Goal: Task Accomplishment & Management: Manage account settings

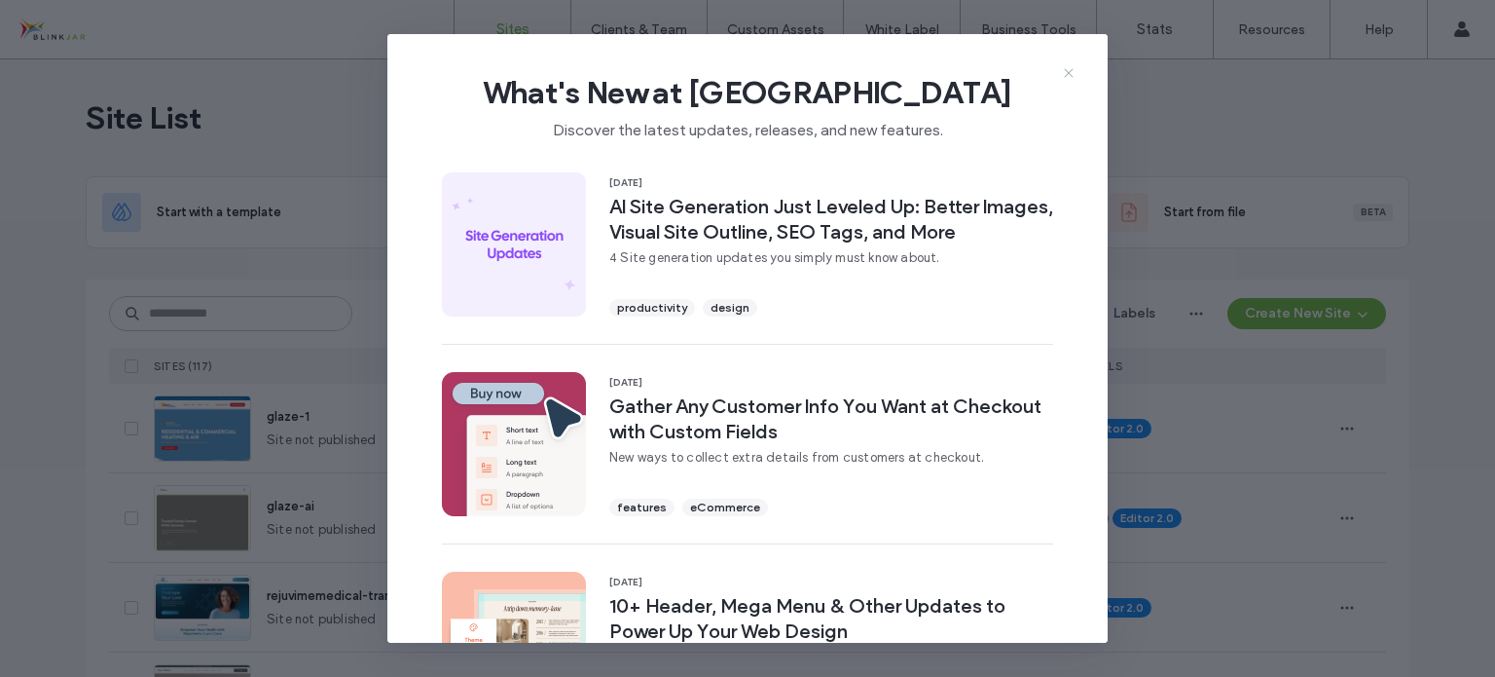
click at [1070, 75] on icon at bounding box center [1069, 73] width 16 height 16
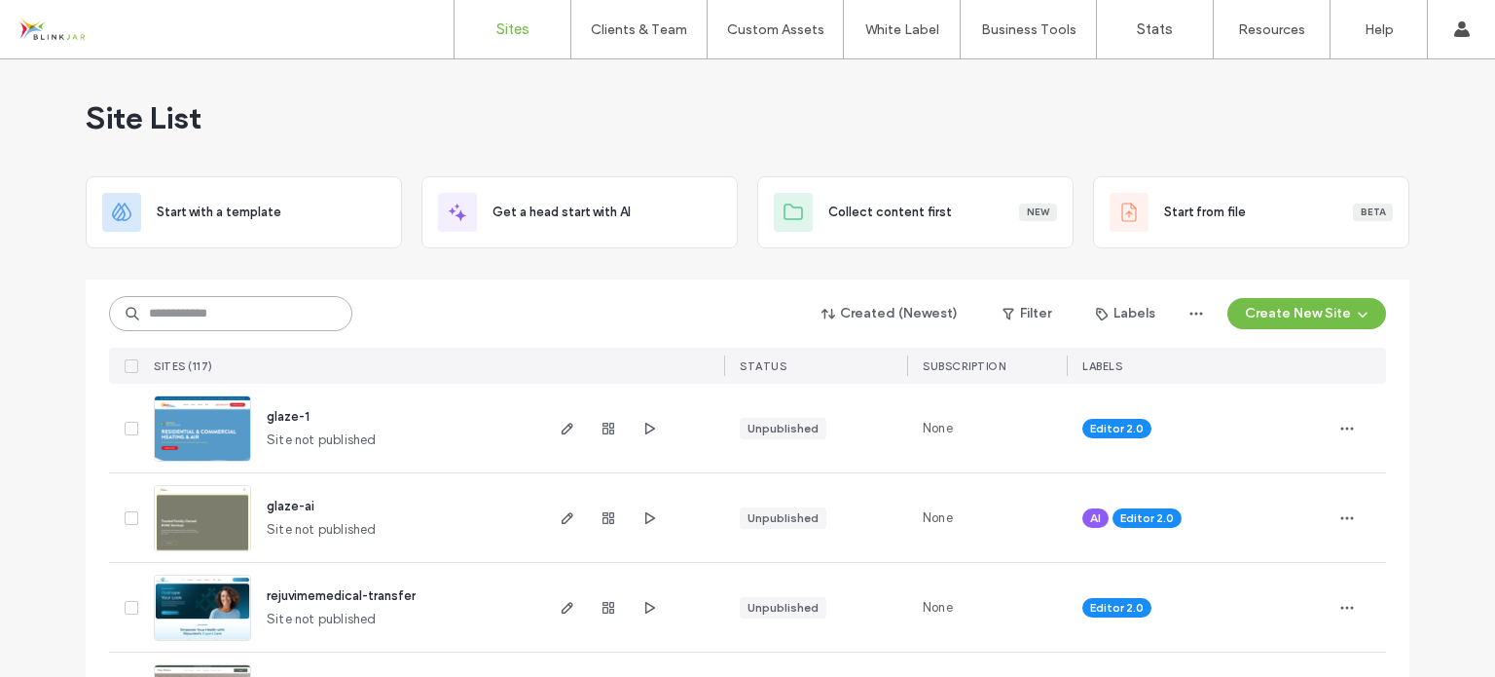
click at [265, 302] on input at bounding box center [230, 313] width 243 height 35
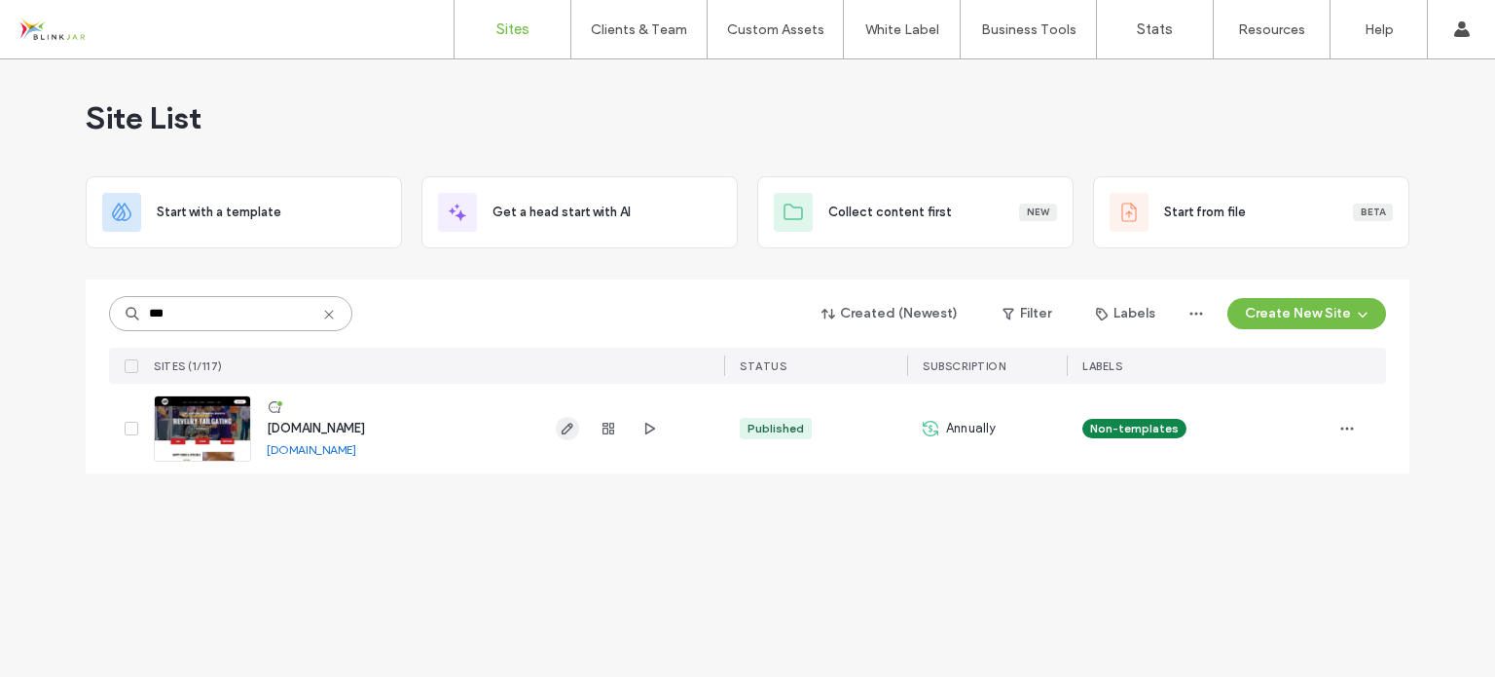
type input "***"
click at [567, 432] on icon "button" at bounding box center [568, 429] width 16 height 16
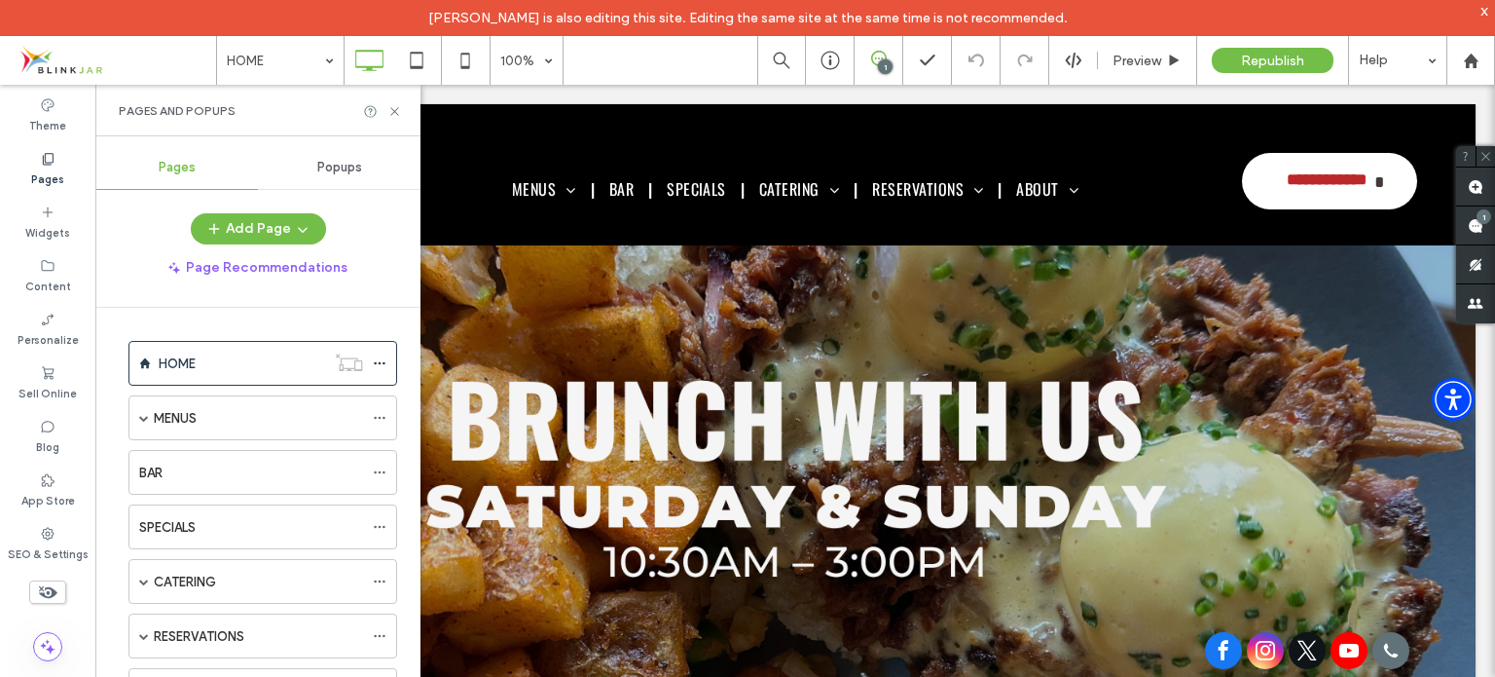
scroll to position [292, 0]
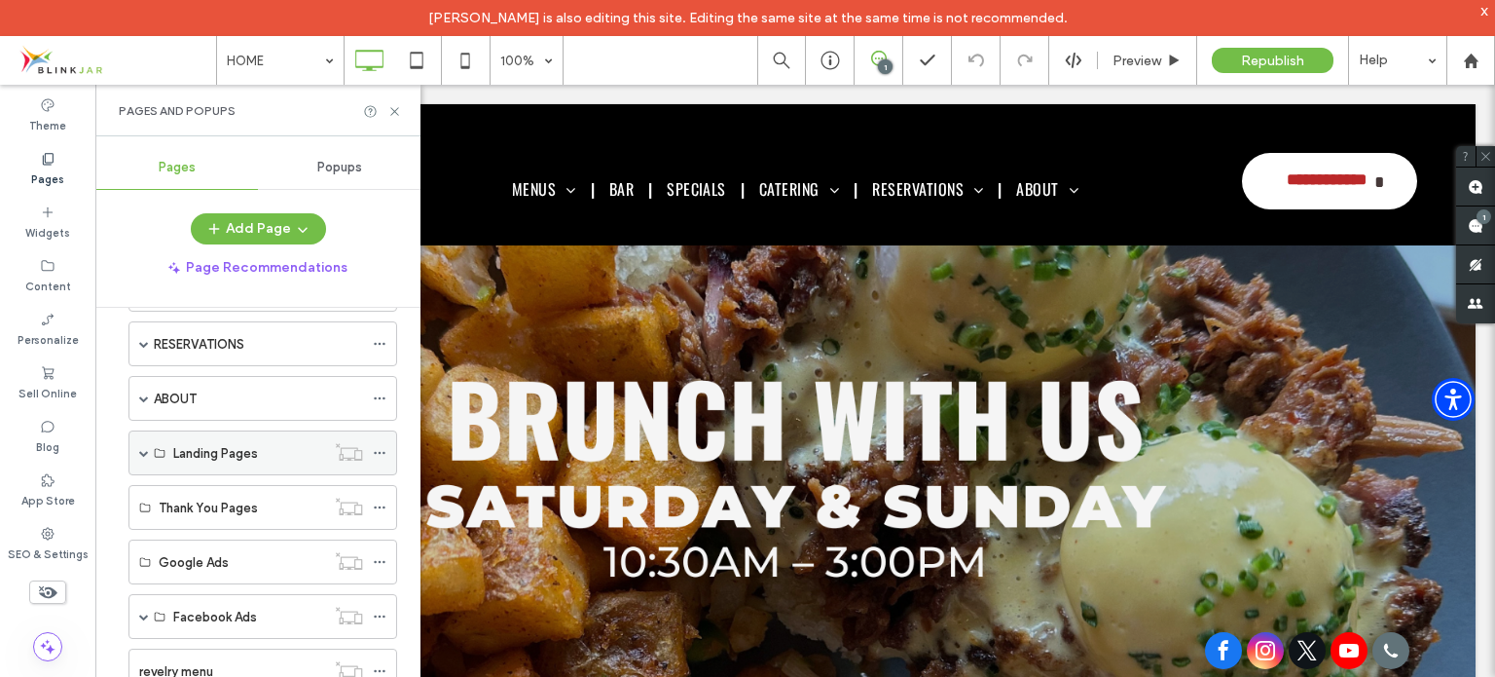
click at [141, 451] on span at bounding box center [144, 453] width 10 height 10
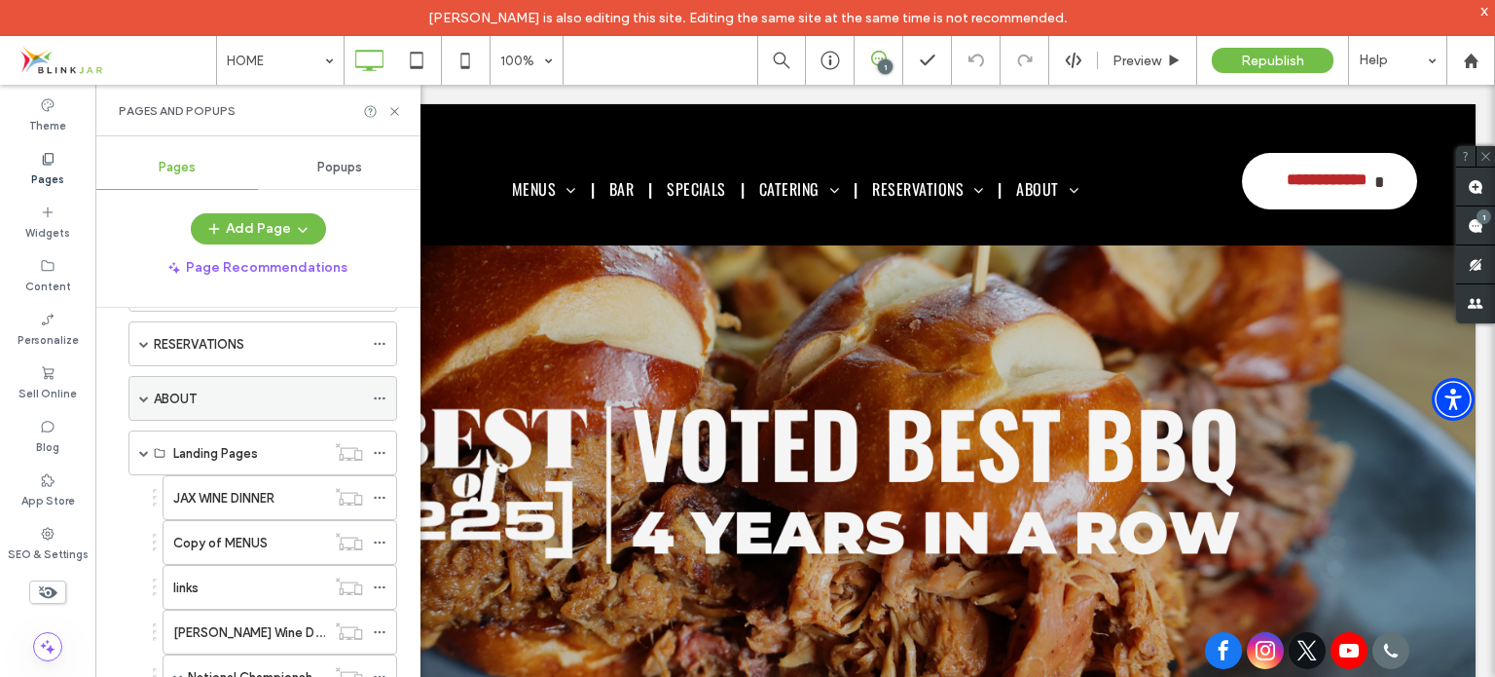
click at [145, 393] on span at bounding box center [144, 398] width 10 height 10
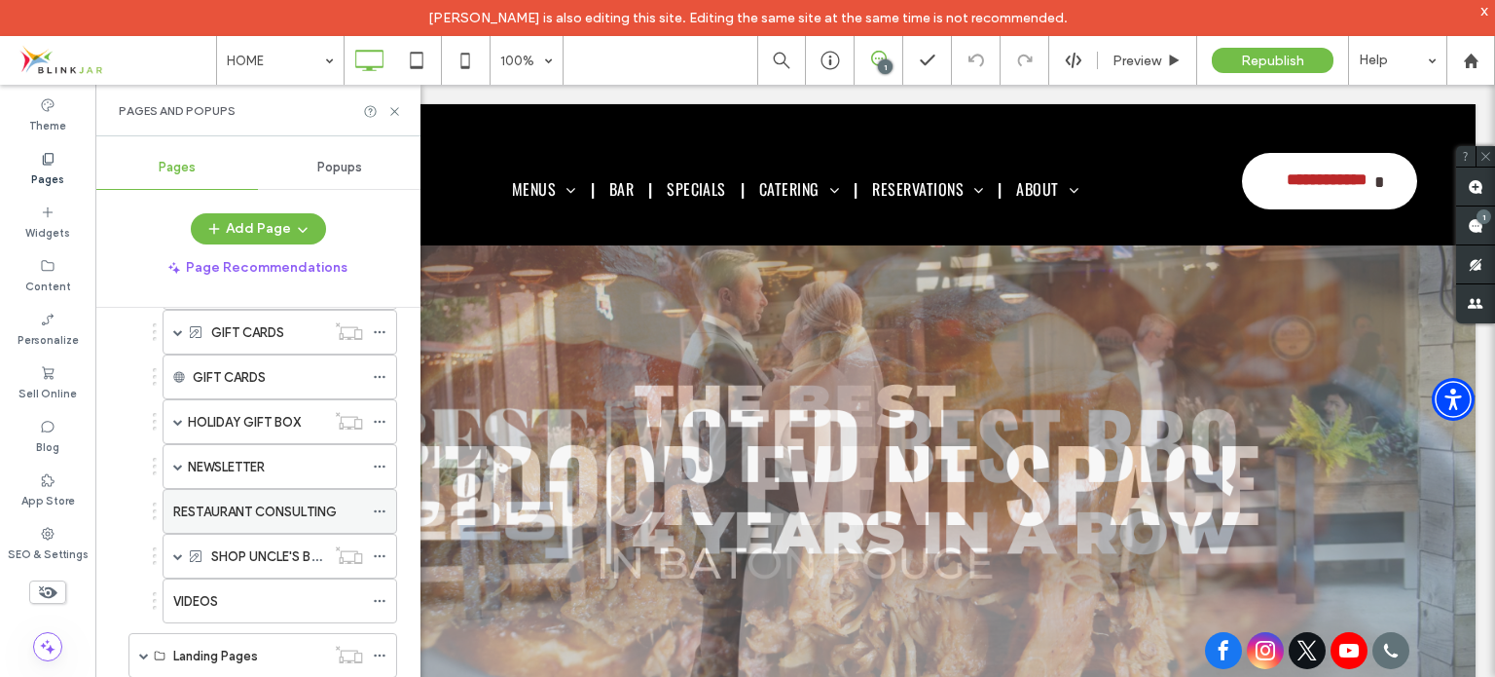
scroll to position [584, 0]
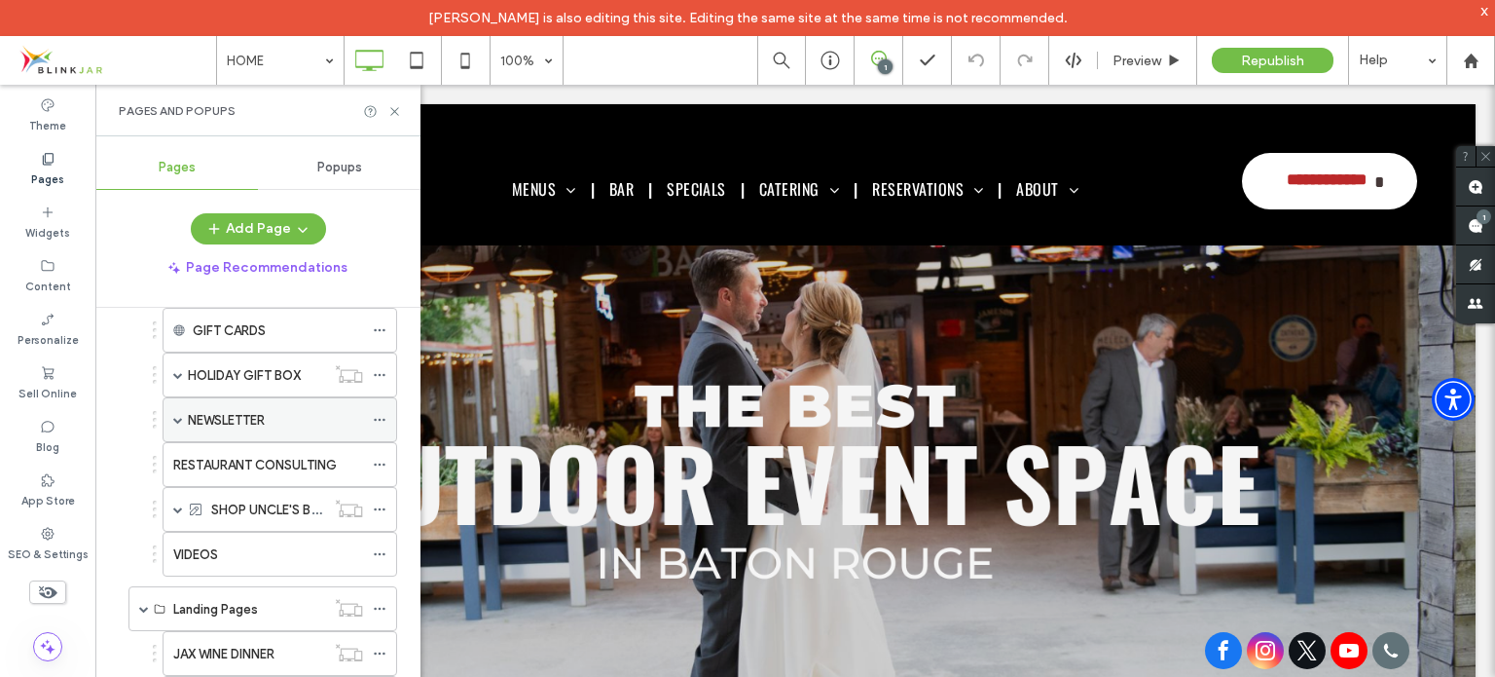
click at [175, 415] on span at bounding box center [178, 420] width 10 height 10
click at [236, 420] on label "NEWSLETTER" at bounding box center [226, 420] width 77 height 34
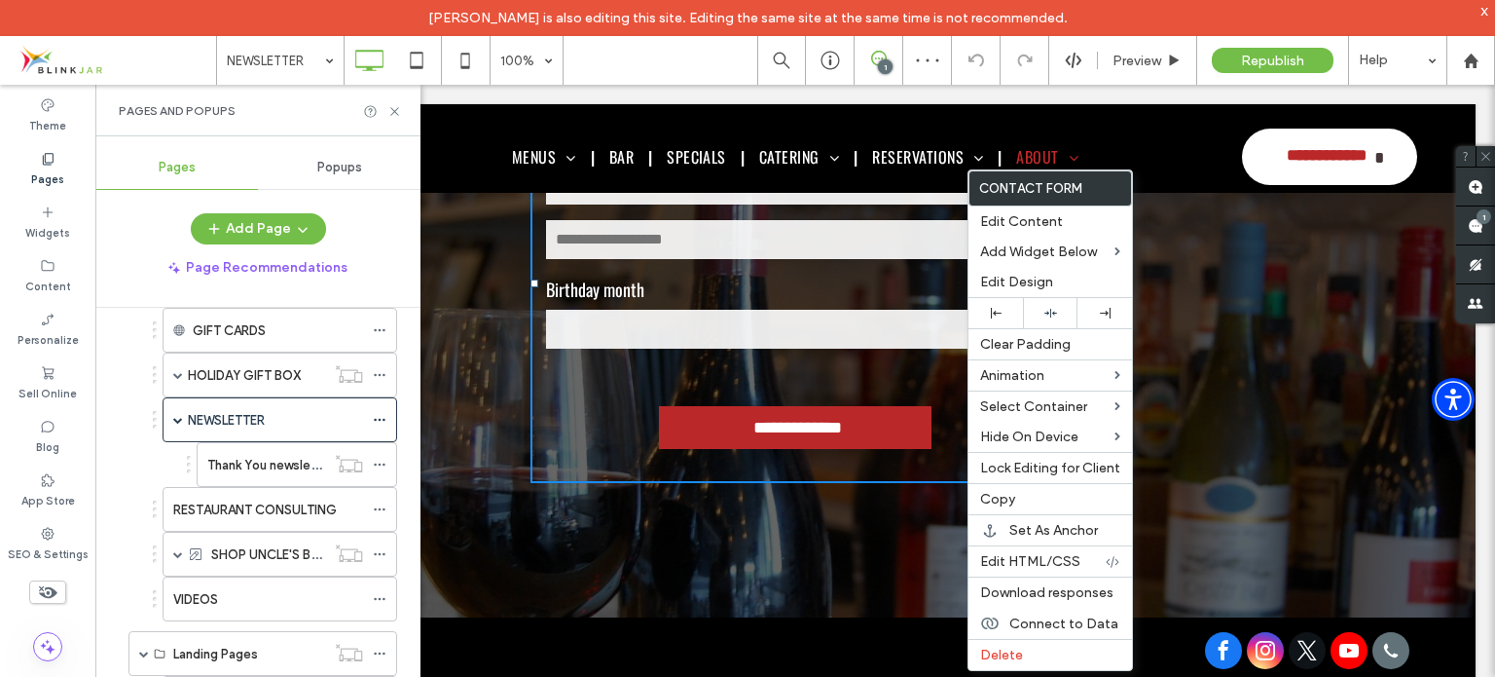
scroll to position [584, 0]
click at [1055, 595] on span "Download responses" at bounding box center [1046, 592] width 133 height 17
